Goal: Information Seeking & Learning: Learn about a topic

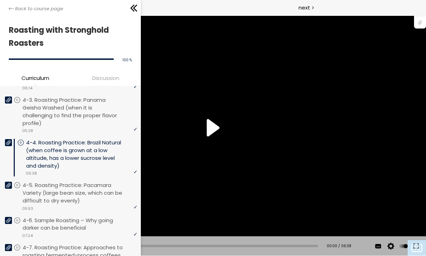
scroll to position [597, 0]
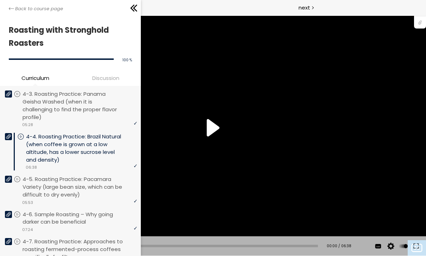
click at [101, 140] on p "4-4. Roasting Practice: Brazil Natural (when coffee is grown at a low altitude,…" at bounding box center [81, 148] width 111 height 31
click at [105, 141] on p "4-4. Roasting Practice: Brazil Natural (when coffee is grown at a low altitude,…" at bounding box center [81, 148] width 111 height 31
click at [88, 178] on p "4-5. Roasting Practice: Pacamara Variety (large bean size, which can be difficu…" at bounding box center [80, 186] width 115 height 23
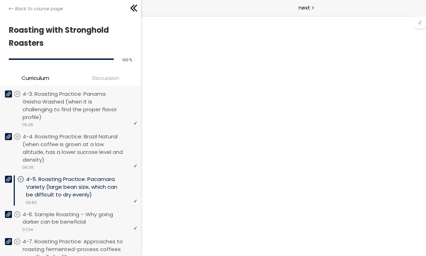
click at [100, 133] on p "4-4. Roasting Practice: Brazil Natural (when coffee is grown at a low altitude,…" at bounding box center [80, 148] width 115 height 31
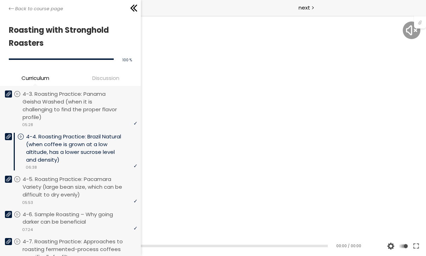
click at [137, 8] on icon at bounding box center [134, 8] width 11 height 11
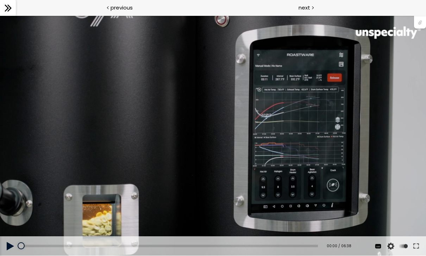
click at [418, 246] on button at bounding box center [416, 246] width 13 height 20
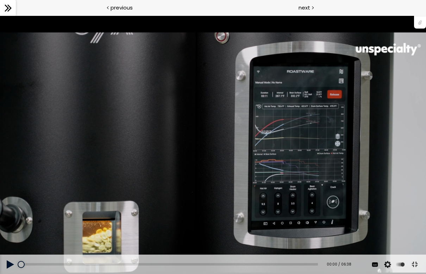
click at [14, 256] on button at bounding box center [10, 264] width 21 height 20
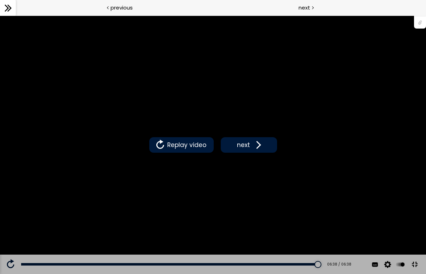
click at [252, 148] on span at bounding box center [257, 144] width 11 height 11
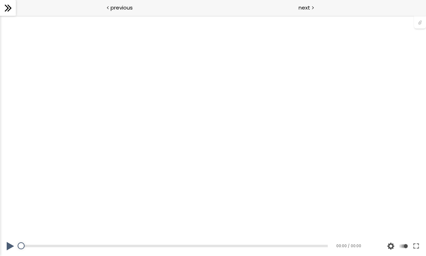
click at [422, 248] on button at bounding box center [416, 246] width 13 height 20
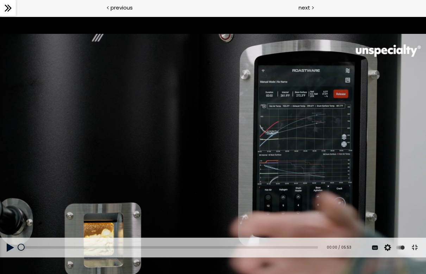
click at [13, 256] on button at bounding box center [10, 247] width 21 height 20
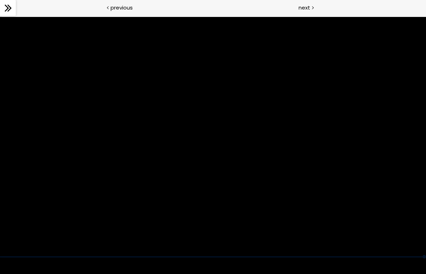
click at [350, 84] on div "You can download the roast profile image by clicking the 📎 above. * Amount of g…" at bounding box center [213, 136] width 426 height 239
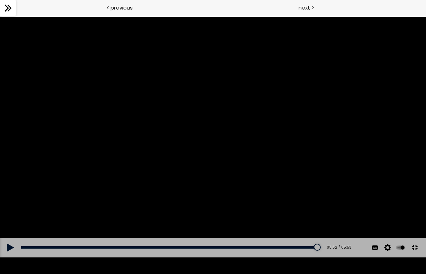
click at [20, 256] on button at bounding box center [10, 247] width 21 height 20
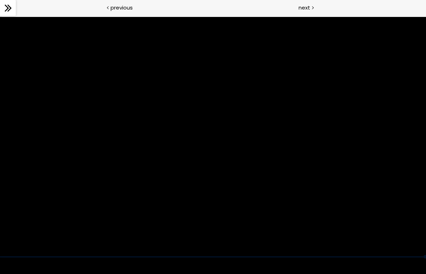
click at [33, 239] on div "You can download the roast profile image by clicking the 📎 above. * Amount of g…" at bounding box center [213, 136] width 426 height 239
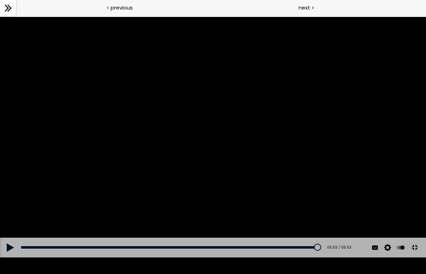
click at [11, 256] on button at bounding box center [10, 247] width 21 height 20
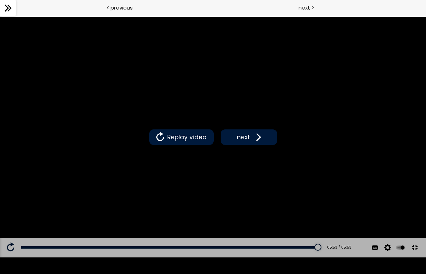
click at [247, 138] on span "next" at bounding box center [243, 136] width 17 height 9
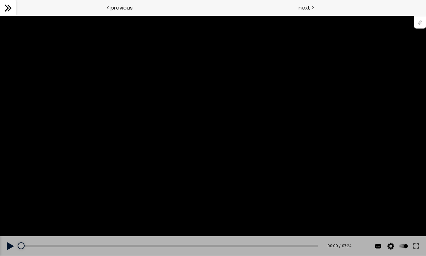
click at [422, 244] on button at bounding box center [416, 246] width 13 height 20
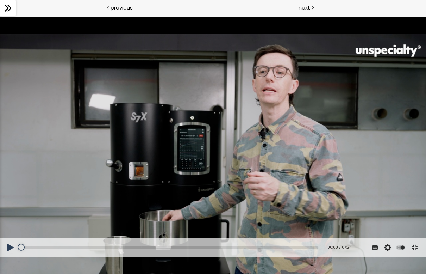
click at [10, 256] on button at bounding box center [10, 247] width 21 height 20
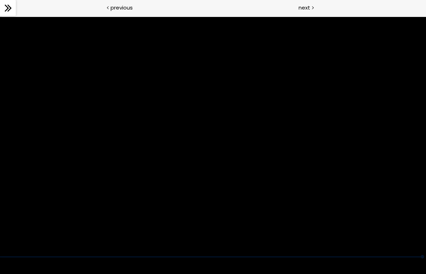
click at [387, 144] on div "You can download the roast profile image by clicking the 📎 above. * Amount of g…" at bounding box center [213, 136] width 426 height 239
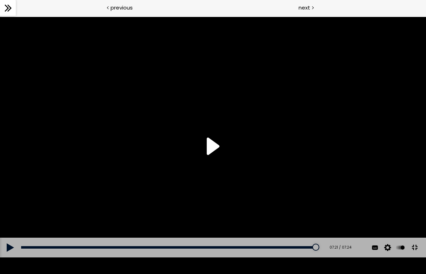
click at [416, 255] on button at bounding box center [415, 247] width 16 height 16
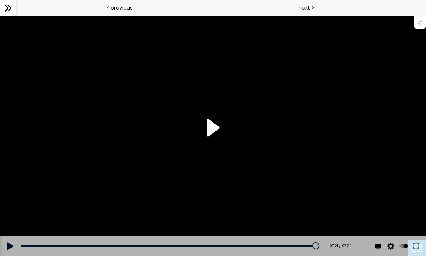
click at [218, 127] on div "You can download the roast profile image by clicking the 📎 above. * Amount of g…" at bounding box center [213, 135] width 426 height 239
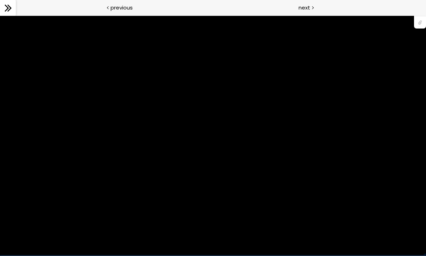
click at [292, 100] on div "You can download the roast profile image by clicking the 📎 above. * Amount of g…" at bounding box center [213, 135] width 426 height 239
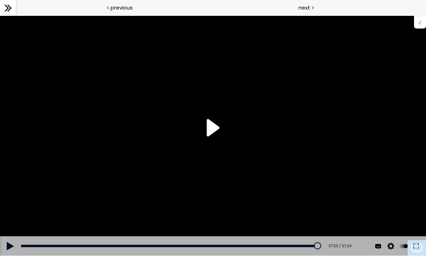
click at [309, 8] on span "next" at bounding box center [305, 8] width 12 height 8
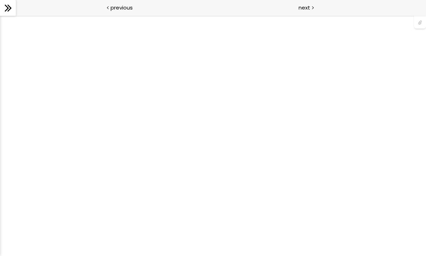
click at [417, 204] on div at bounding box center [213, 135] width 426 height 241
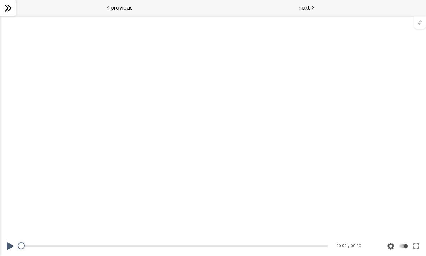
click at [418, 248] on button at bounding box center [416, 246] width 13 height 20
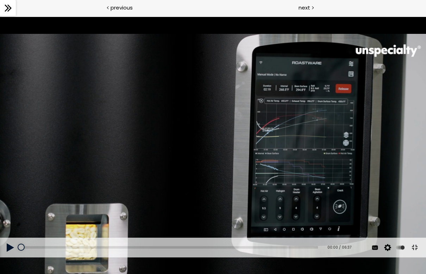
click at [10, 256] on button at bounding box center [10, 247] width 21 height 20
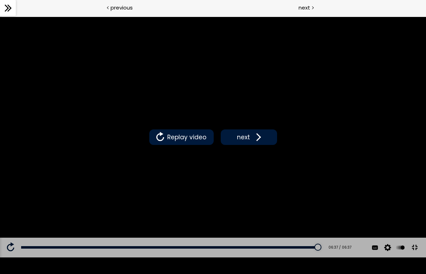
click at [265, 136] on button "next" at bounding box center [249, 136] width 56 height 15
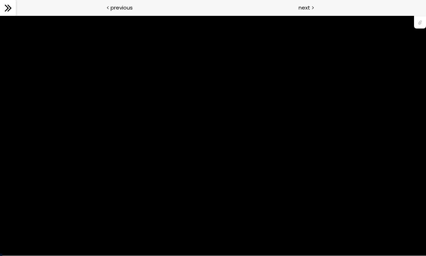
click at [311, 165] on div "You can download the roast profile image by clicking the 📎 above. * Amount of g…" at bounding box center [213, 135] width 426 height 239
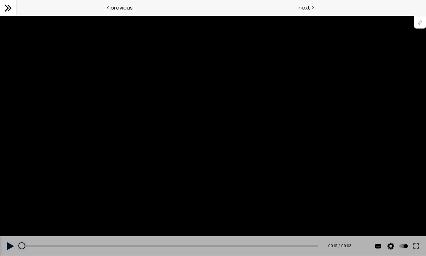
click at [421, 245] on button at bounding box center [416, 246] width 13 height 20
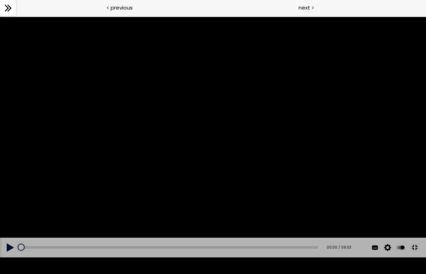
click at [209, 55] on div "You can download the roast profile image by clicking the 📎 above. * Amount of g…" at bounding box center [213, 136] width 426 height 239
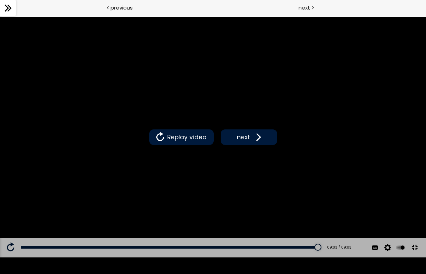
click at [247, 135] on span "next" at bounding box center [243, 136] width 17 height 9
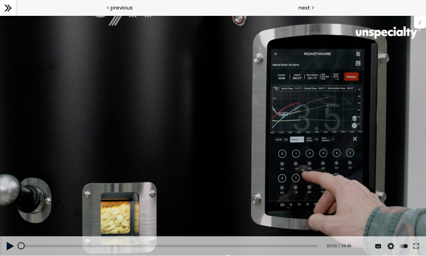
click at [415, 245] on button at bounding box center [416, 246] width 13 height 20
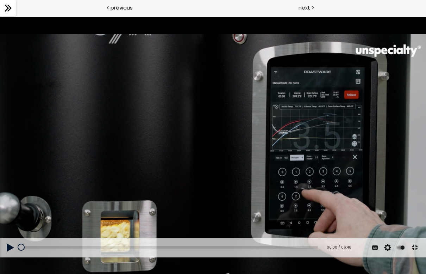
click at [13, 256] on button at bounding box center [10, 247] width 21 height 20
